Goal: Register for event/course

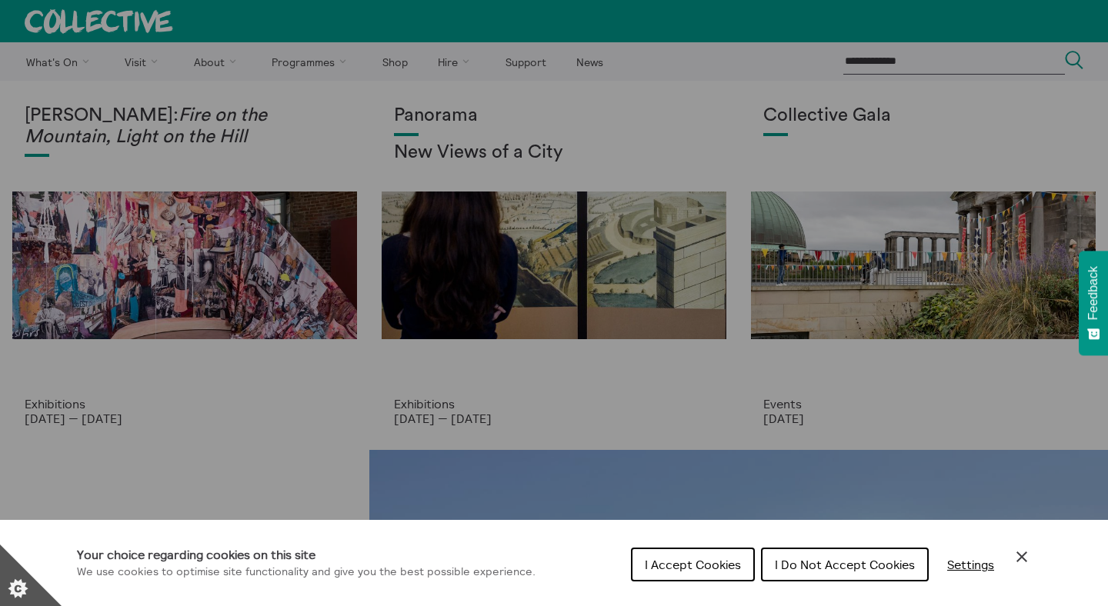
click at [795, 560] on span "I Do Not Accept Cookies" at bounding box center [845, 564] width 140 height 15
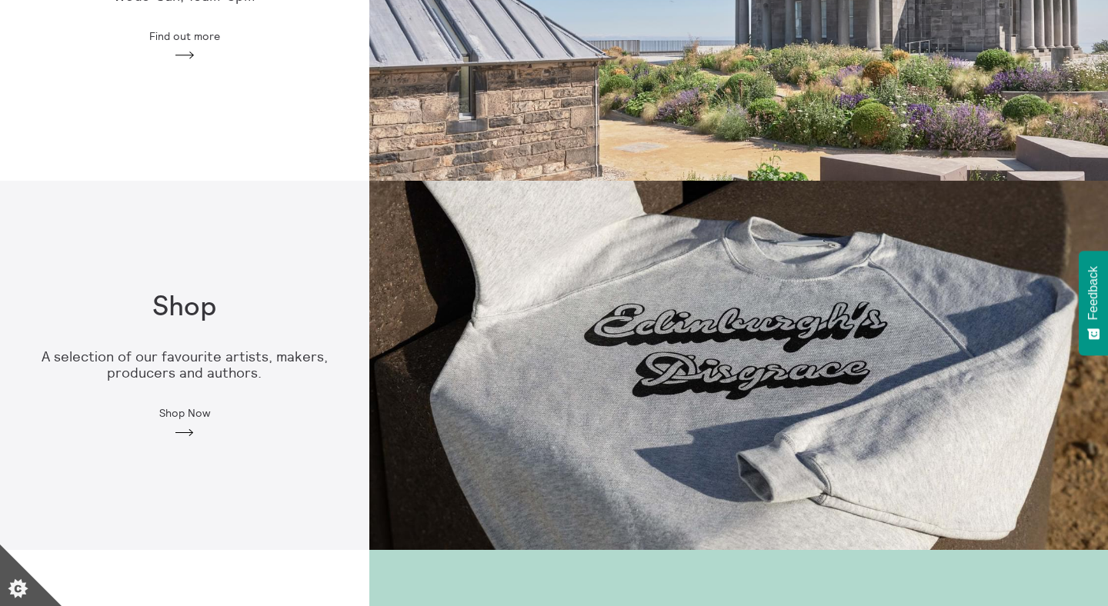
scroll to position [1244, 0]
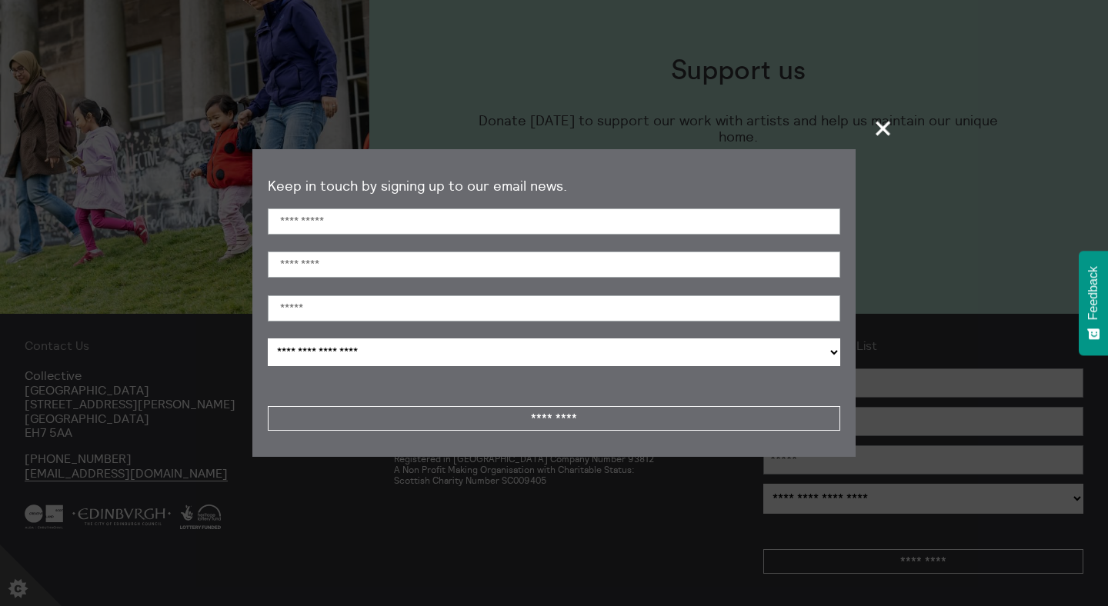
click at [884, 130] on span "+" at bounding box center [883, 127] width 45 height 45
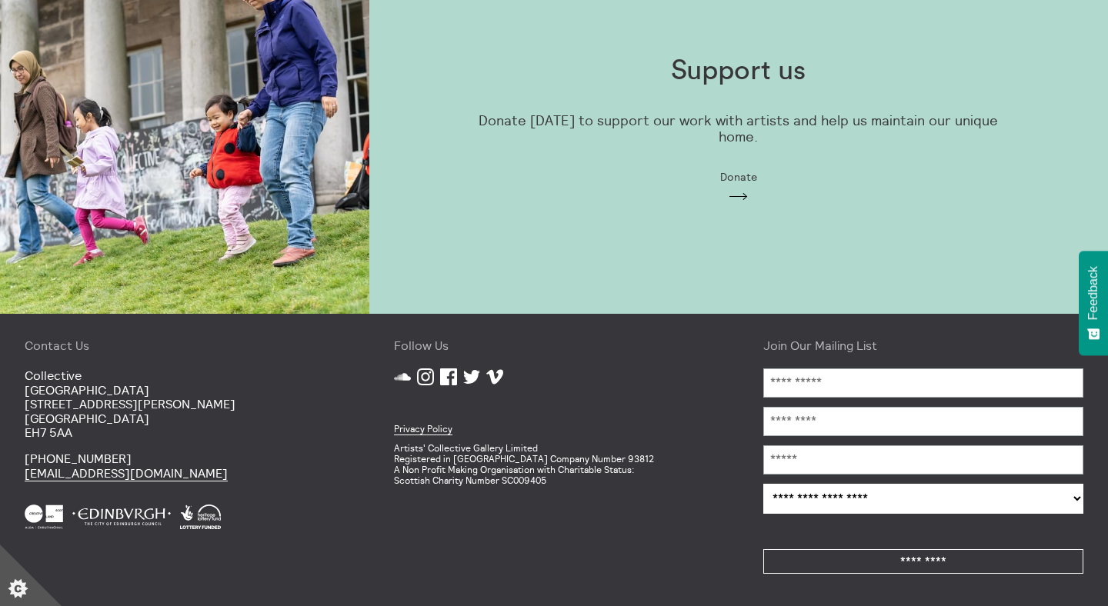
drag, startPoint x: 214, startPoint y: 472, endPoint x: 1, endPoint y: 472, distance: 213.1
click at [1, 472] on div "Contact Us Collective City Observatory 38 Calton Hill Edinburgh EH7 5AA +44 (0)…" at bounding box center [184, 460] width 369 height 293
copy link "[EMAIL_ADDRESS][DOMAIN_NAME]"
click at [308, 449] on div "Contact Us Collective City Observatory 38 Calton Hill Edinburgh EH7 5AA +44 (0)…" at bounding box center [184, 460] width 369 height 293
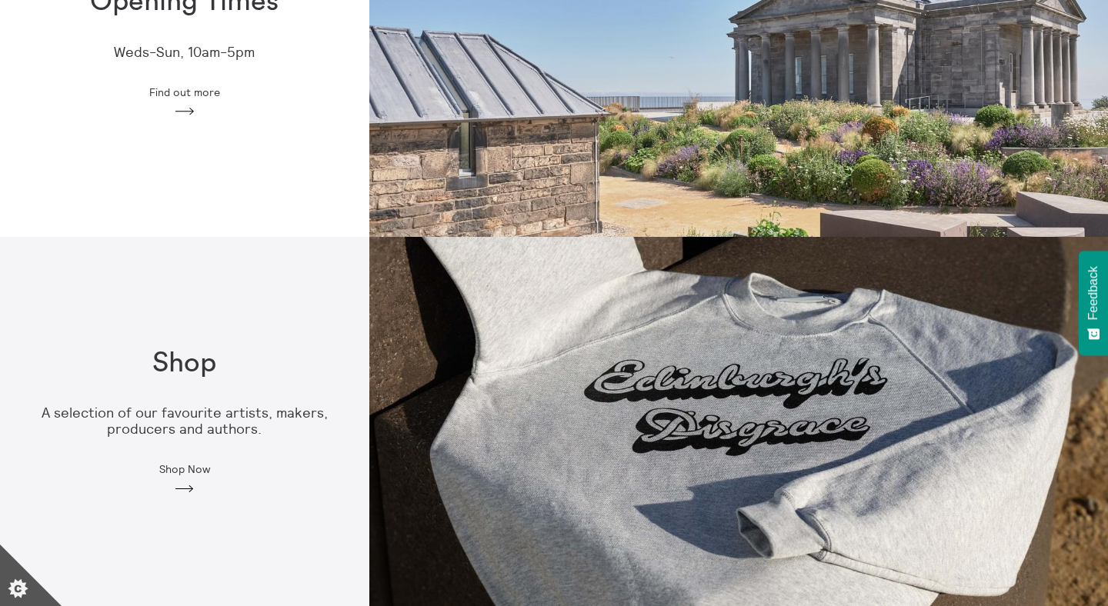
scroll to position [0, 0]
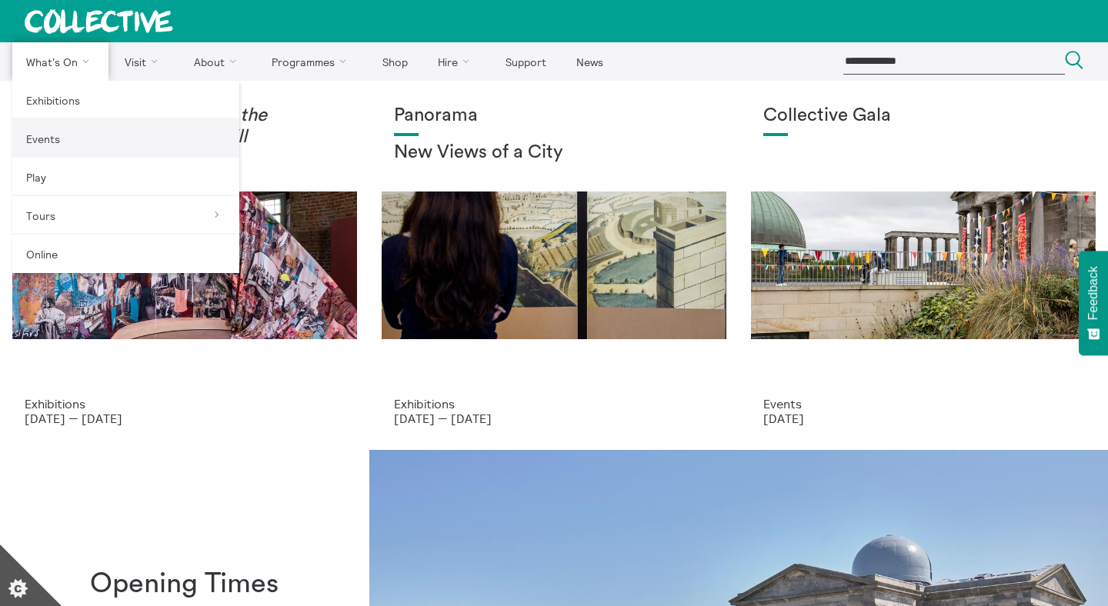
click at [67, 145] on link "Events" at bounding box center [125, 138] width 227 height 38
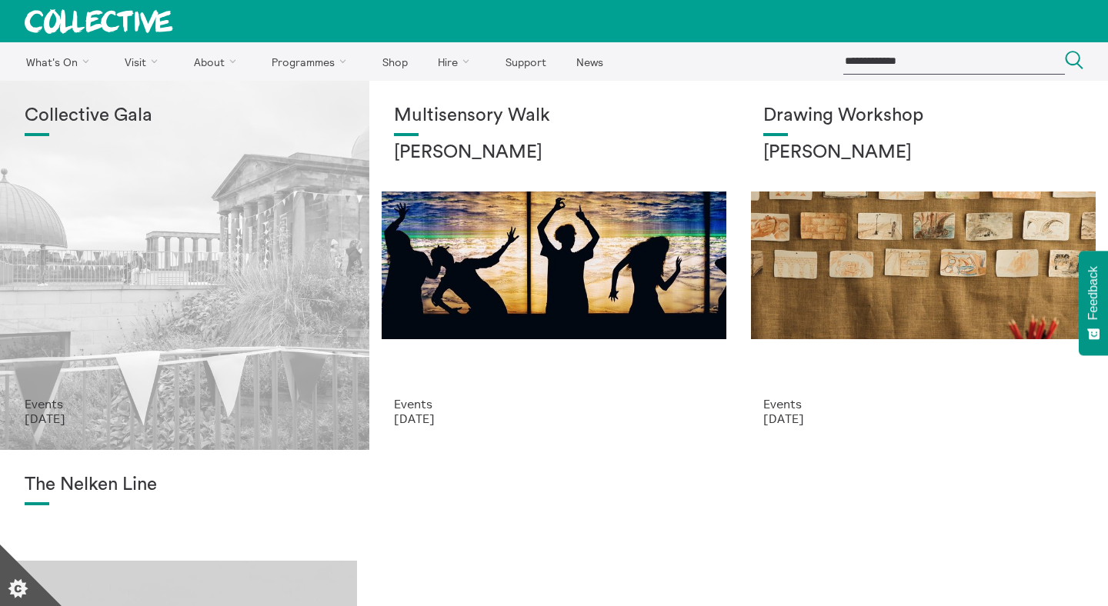
click at [187, 252] on div "Collective Gala" at bounding box center [185, 251] width 320 height 292
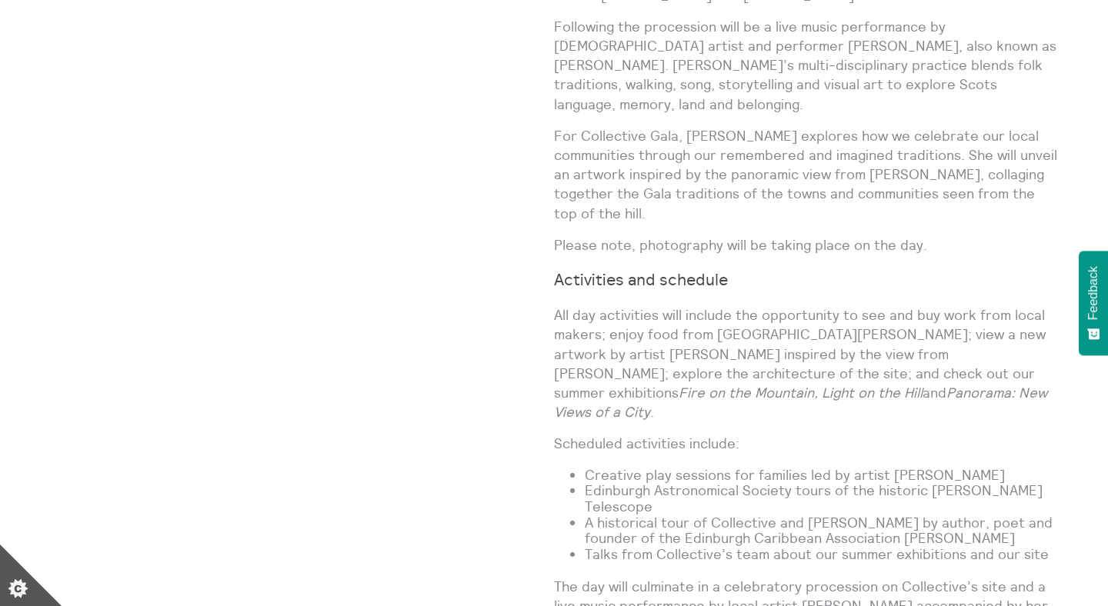
scroll to position [1200, 0]
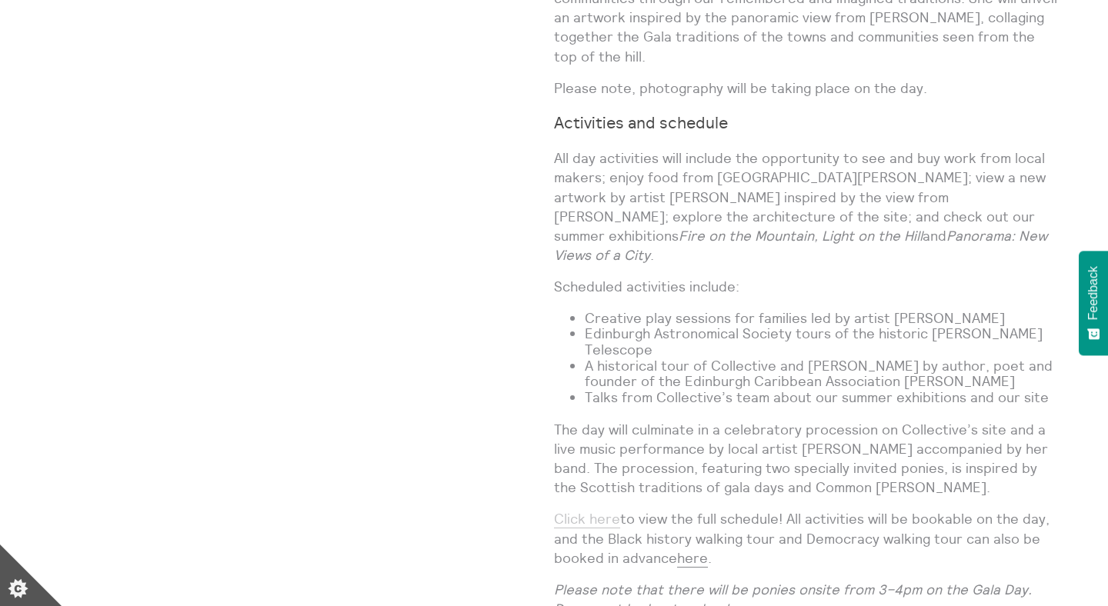
click at [594, 510] on link "Click here" at bounding box center [587, 519] width 66 height 18
